Goal: Information Seeking & Learning: Learn about a topic

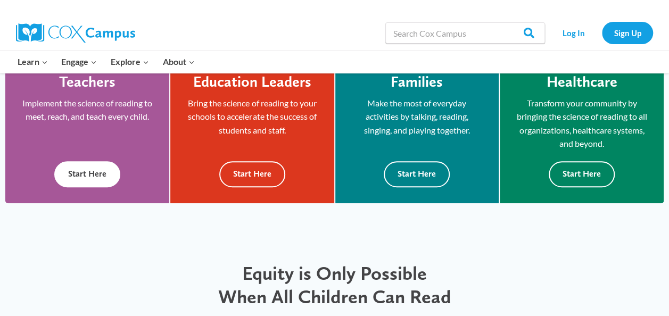
scroll to position [266, 0]
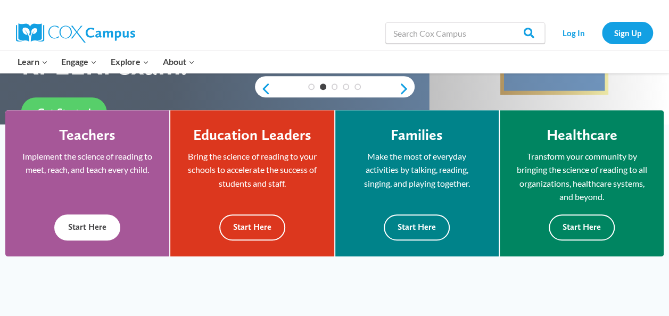
click at [84, 236] on button "Start Here" at bounding box center [87, 227] width 66 height 26
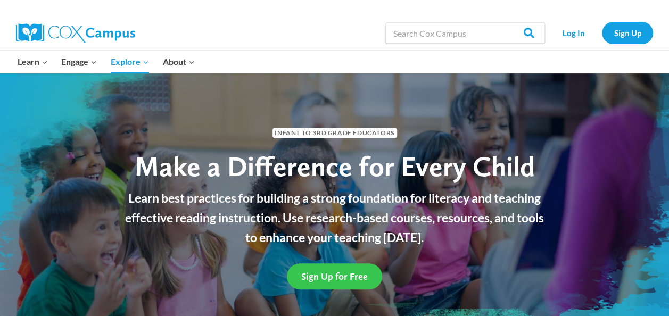
click at [331, 277] on span "Sign Up for Free" at bounding box center [334, 276] width 66 height 11
click at [321, 280] on span "Sign Up for Free" at bounding box center [334, 276] width 66 height 11
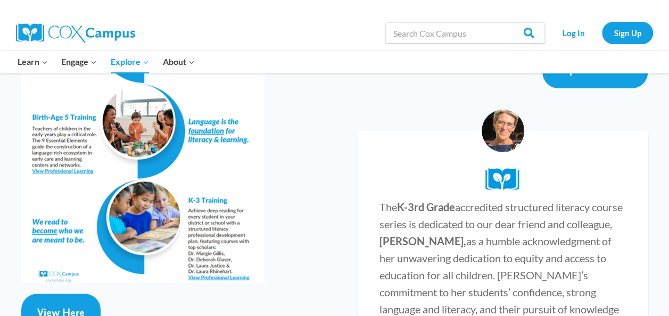
scroll to position [2074, 0]
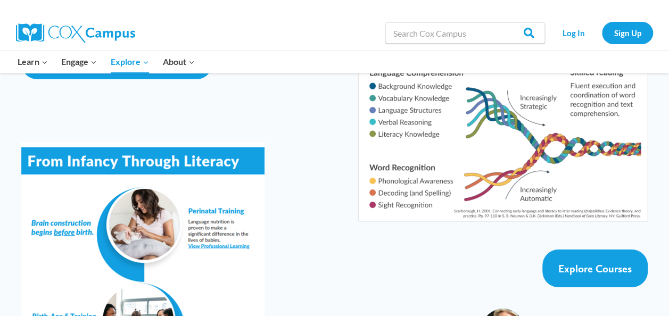
scroll to position [1862, 0]
